Goal: Task Accomplishment & Management: Complete application form

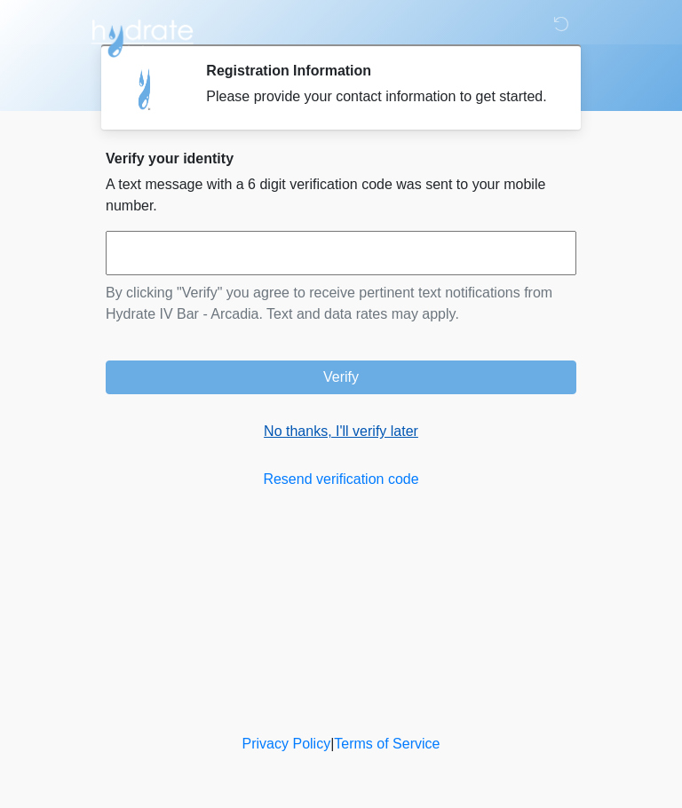
click at [398, 442] on link "No thanks, I'll verify later" at bounding box center [341, 431] width 471 height 21
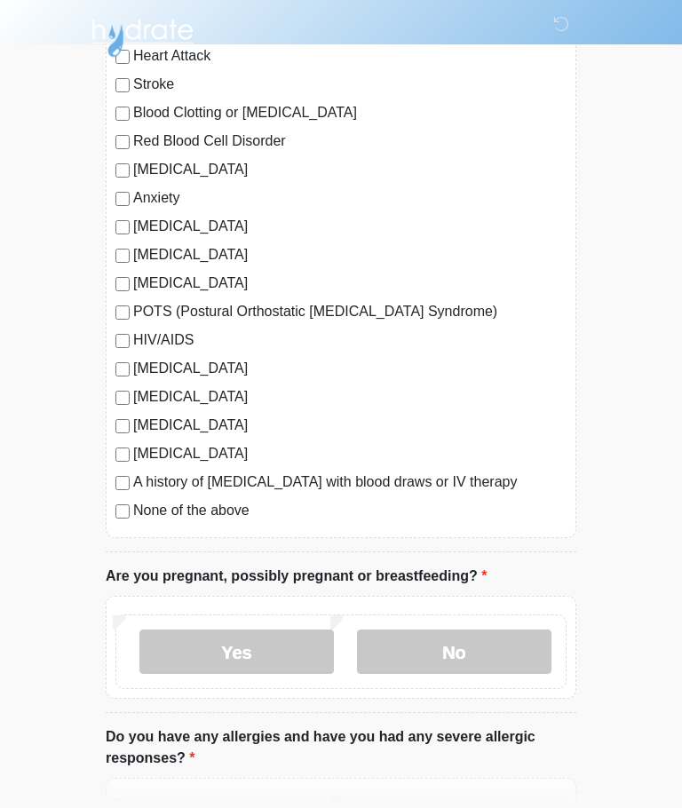
scroll to position [240, 0]
click at [239, 502] on label "None of the above" at bounding box center [349, 510] width 433 height 21
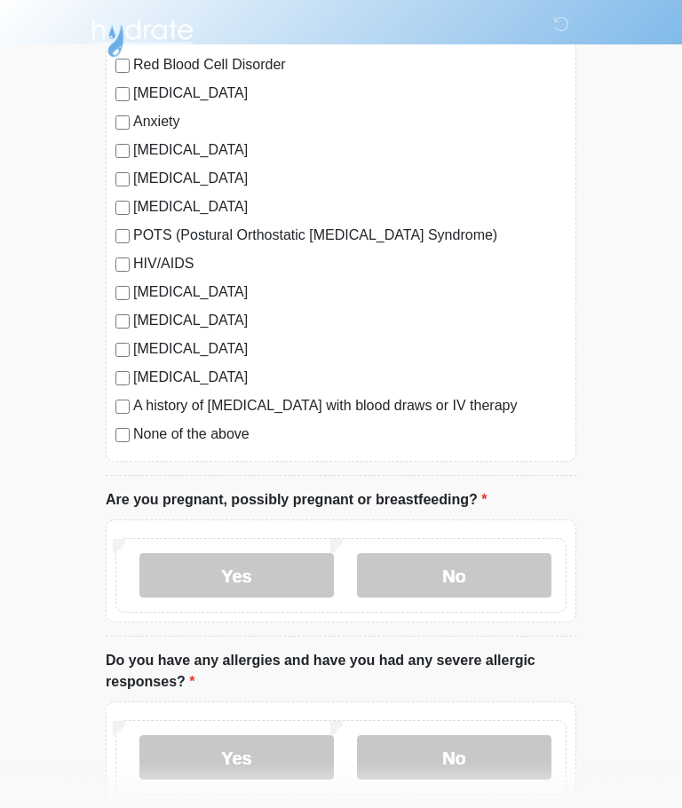
scroll to position [449, 0]
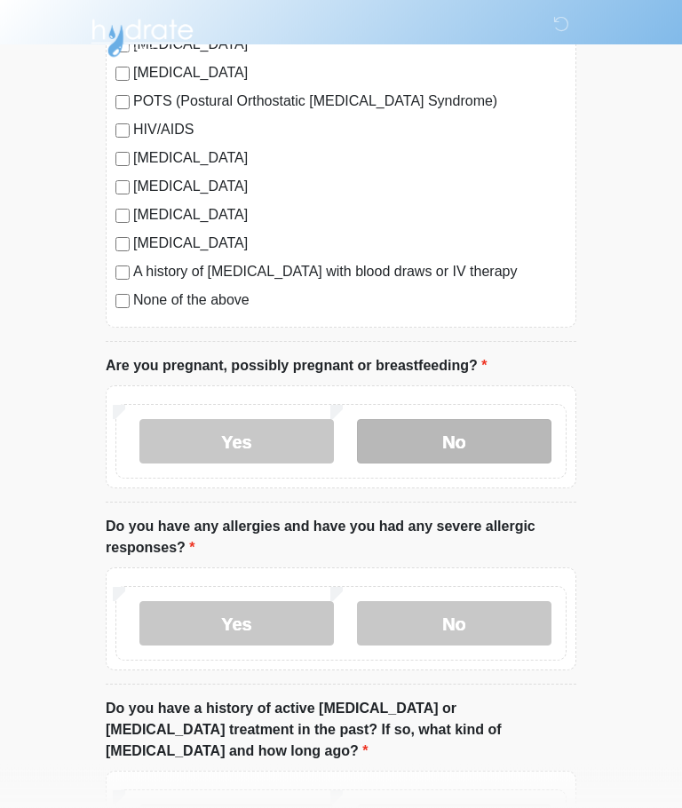
click at [512, 445] on label "No" at bounding box center [454, 442] width 195 height 44
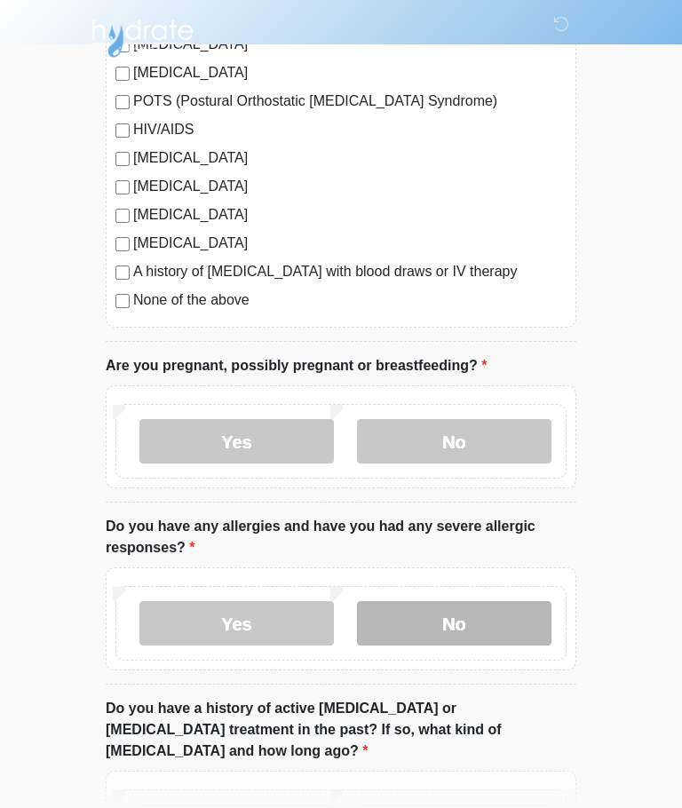
click at [499, 631] on label "No" at bounding box center [454, 623] width 195 height 44
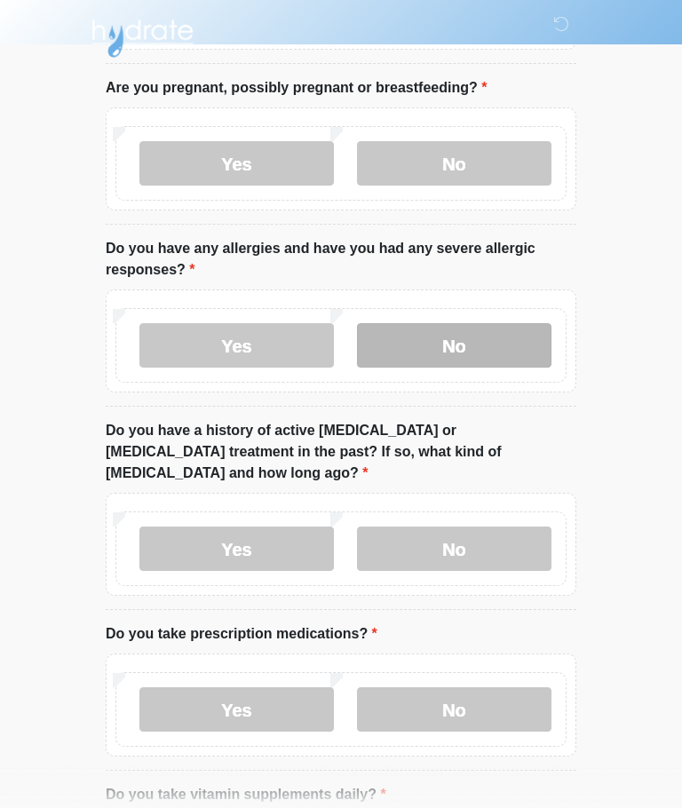
scroll to position [743, 0]
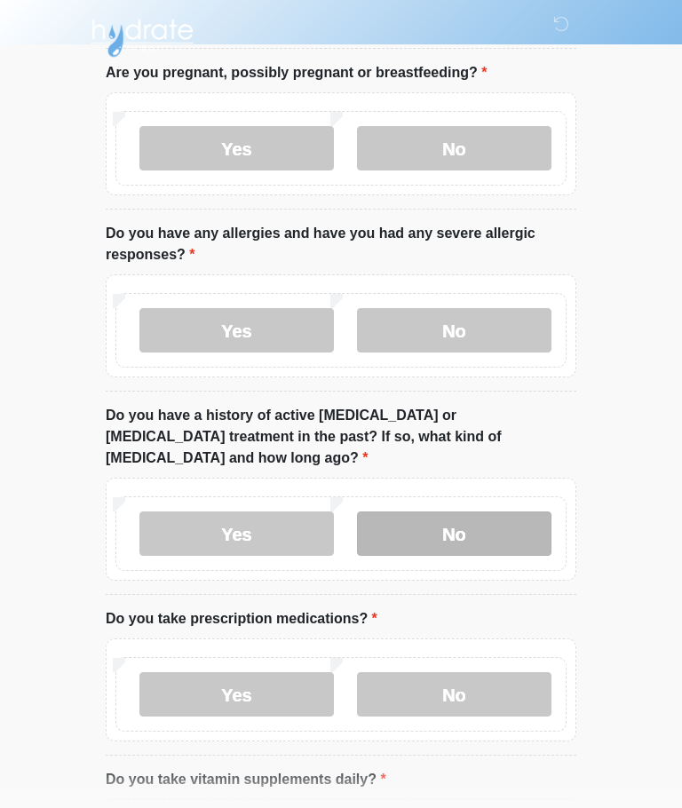
click at [512, 512] on label "No" at bounding box center [454, 534] width 195 height 44
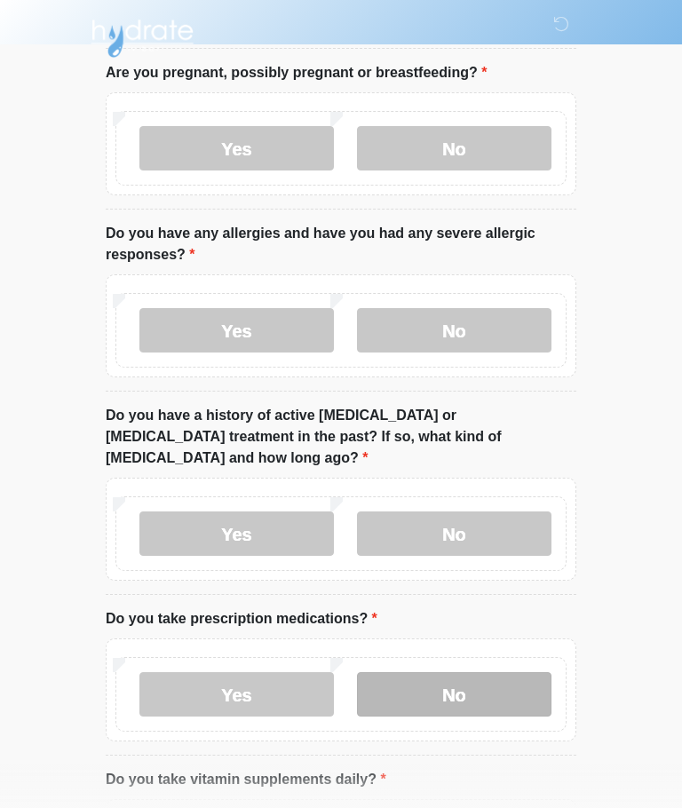
click at [505, 688] on label "No" at bounding box center [454, 694] width 195 height 44
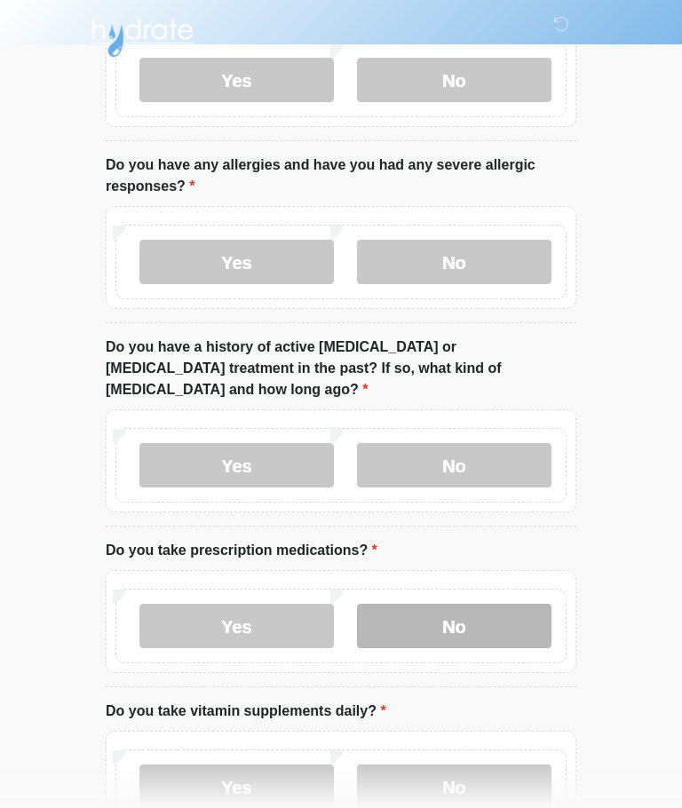
scroll to position [910, 0]
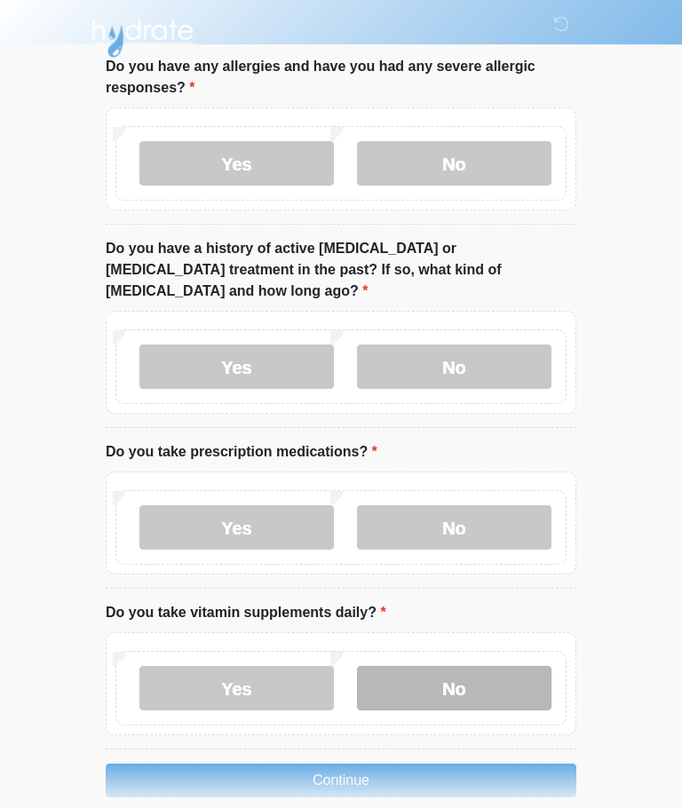
click at [510, 670] on label "No" at bounding box center [454, 688] width 195 height 44
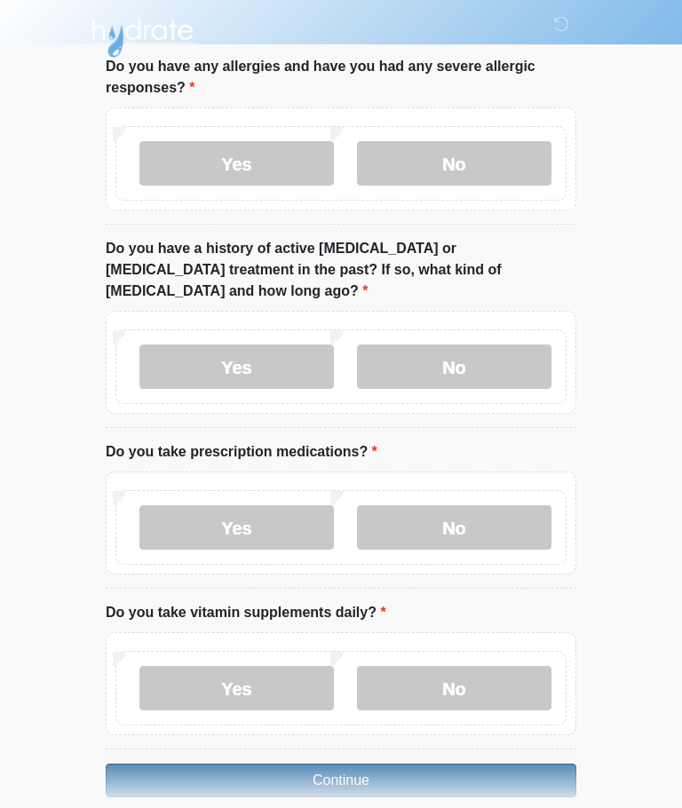
click at [478, 764] on button "Continue" at bounding box center [341, 781] width 471 height 34
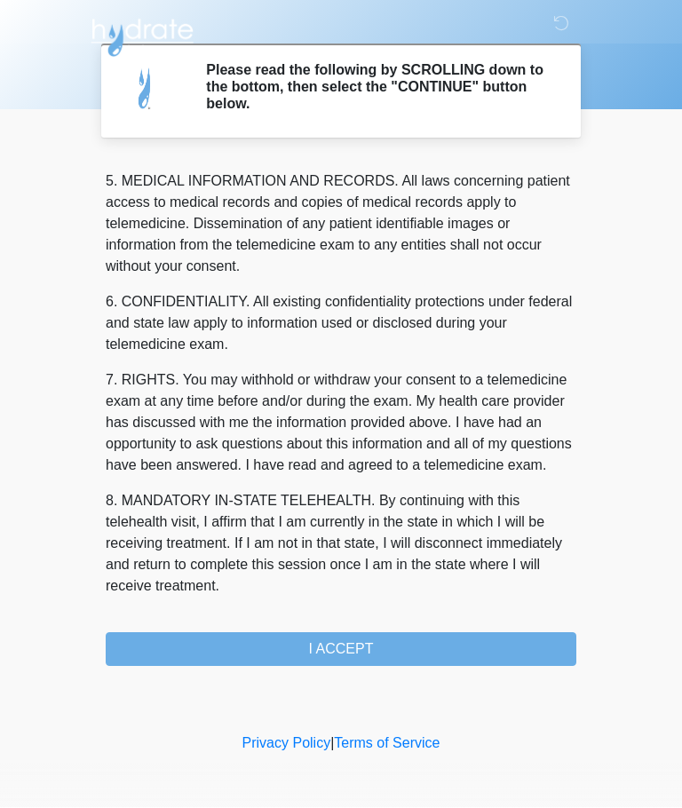
scroll to position [577, 0]
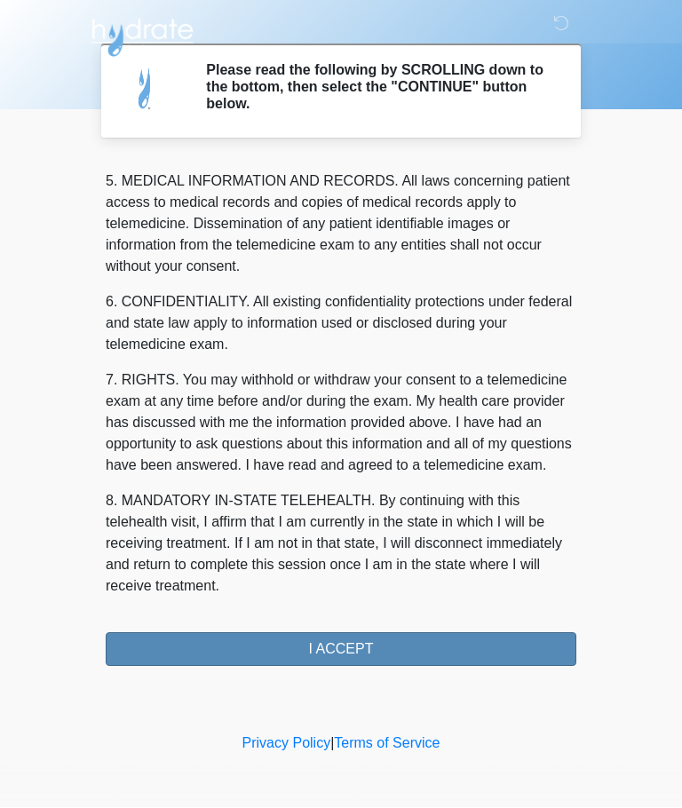
click at [462, 646] on button "I ACCEPT" at bounding box center [341, 650] width 471 height 34
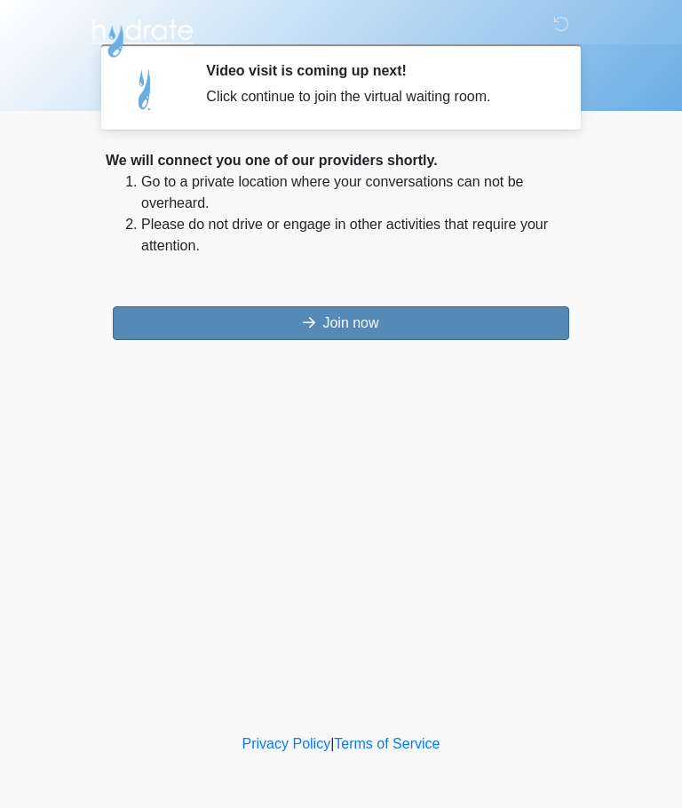
click at [474, 323] on button "Join now" at bounding box center [341, 323] width 457 height 34
